Goal: Task Accomplishment & Management: Manage account settings

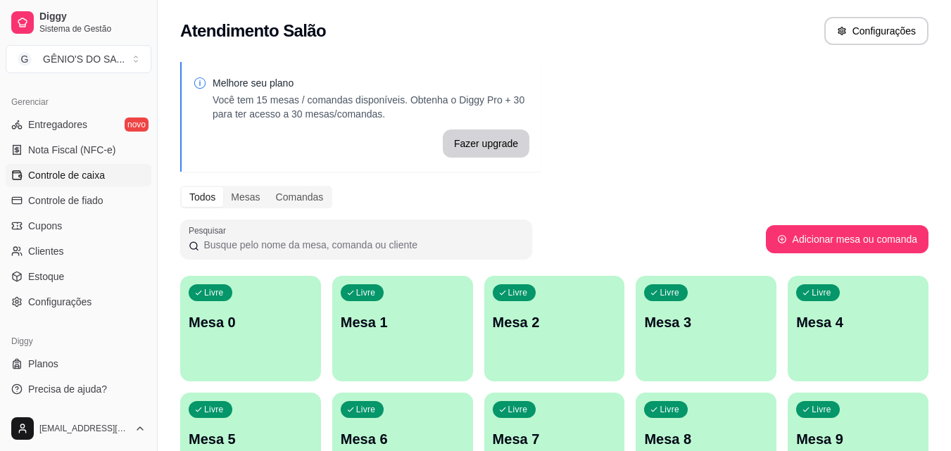
click at [64, 172] on span "Controle de caixa" at bounding box center [66, 175] width 77 height 14
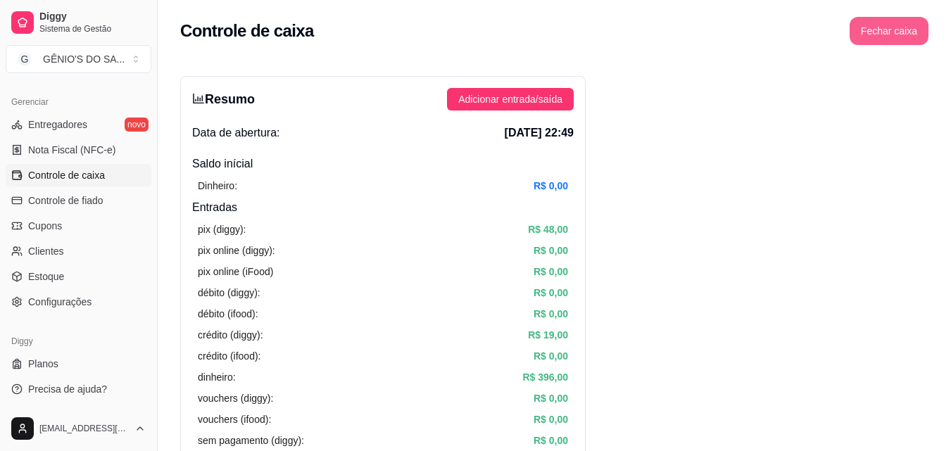
click at [871, 37] on button "Fechar caixa" at bounding box center [889, 31] width 79 height 28
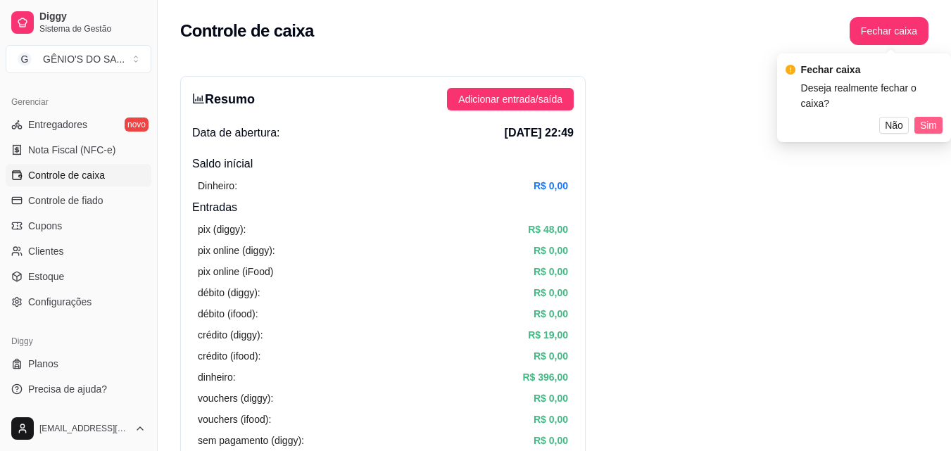
click at [921, 118] on span "Sim" at bounding box center [928, 125] width 17 height 15
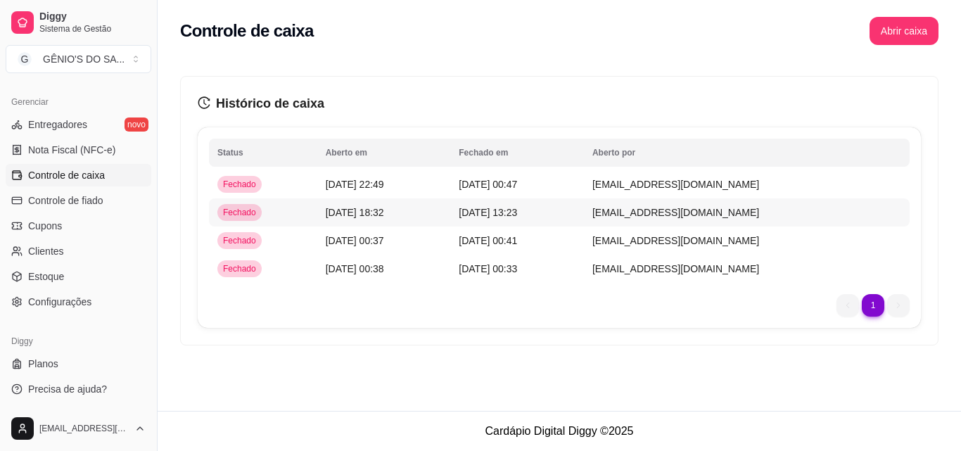
click at [494, 219] on td "[DATE] 13:23" at bounding box center [517, 212] width 134 height 28
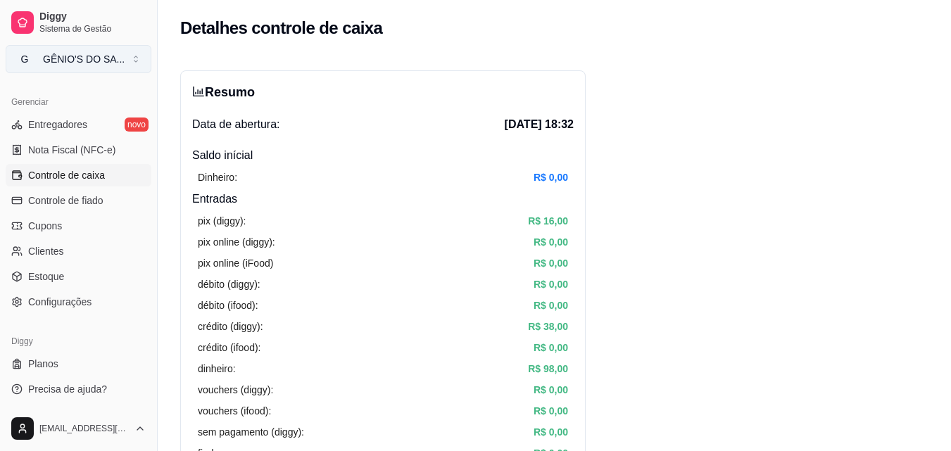
click at [100, 67] on button "G GÊNIO'S DO SA ..." at bounding box center [79, 59] width 146 height 28
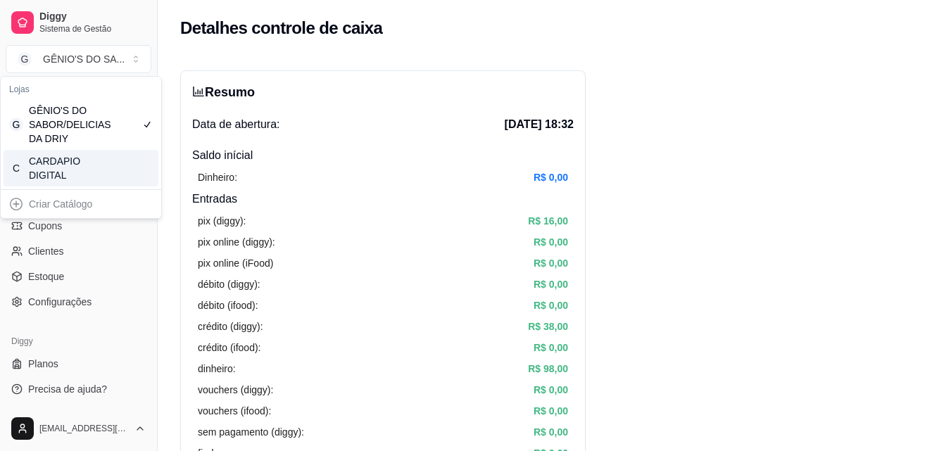
click at [61, 166] on div "CARDAPIO DIGITAL" at bounding box center [60, 168] width 63 height 28
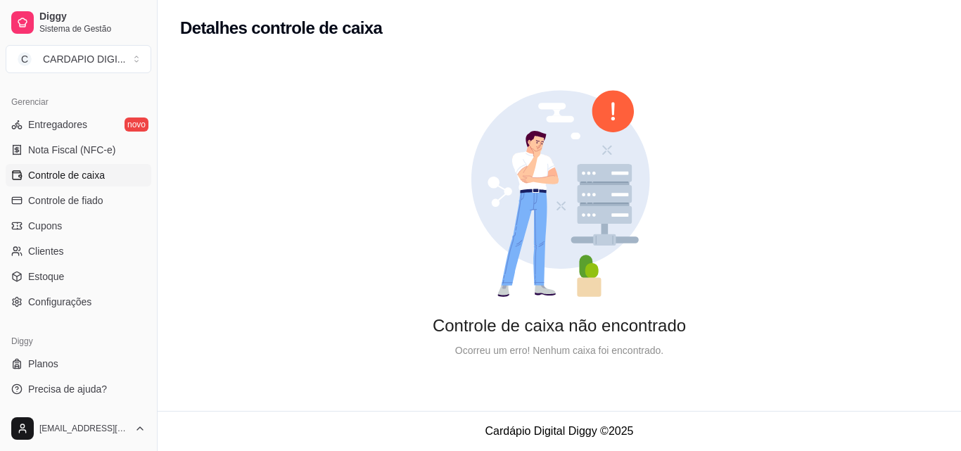
click at [32, 168] on link "Controle de caixa" at bounding box center [79, 175] width 146 height 23
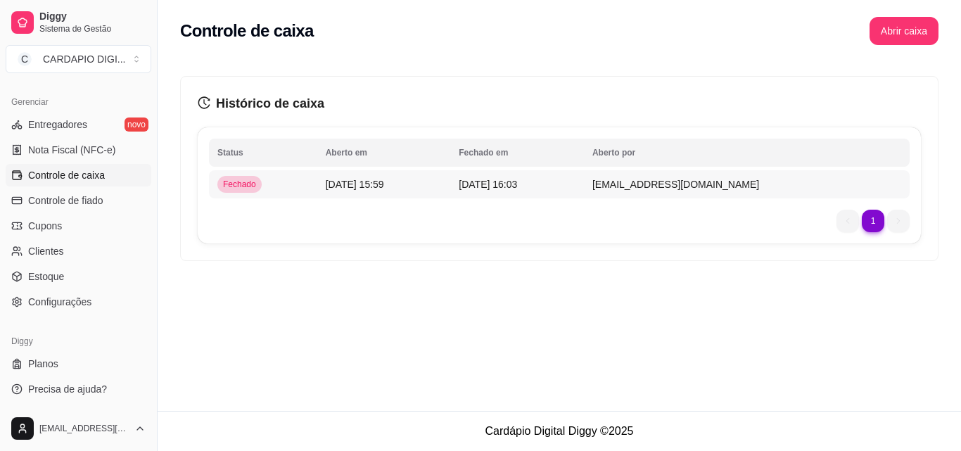
click at [384, 187] on span "[DATE] 15:59" at bounding box center [355, 184] width 58 height 11
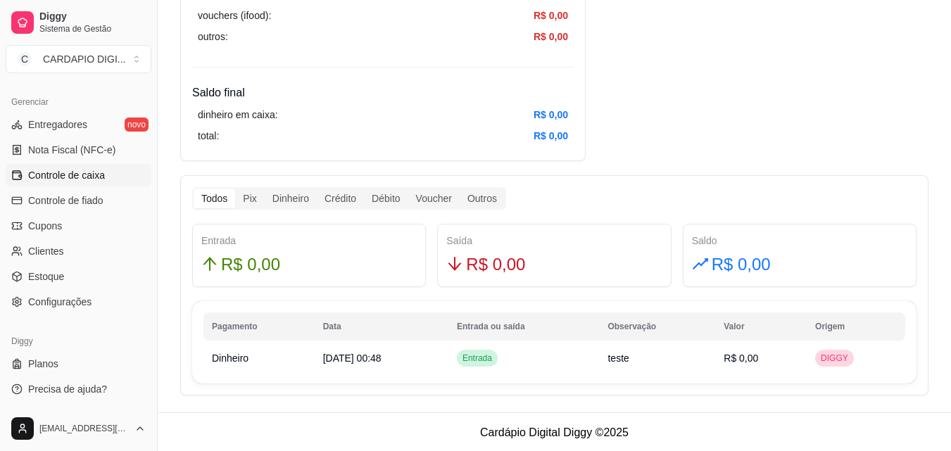
scroll to position [652, 0]
click at [653, 359] on td "teste" at bounding box center [657, 357] width 116 height 28
